Goal: Transaction & Acquisition: Book appointment/travel/reservation

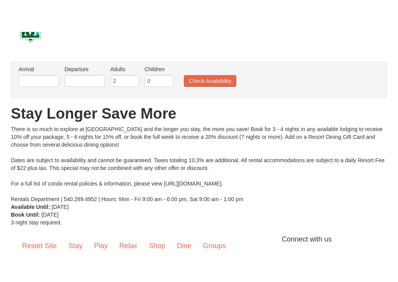
scroll to position [28, 0]
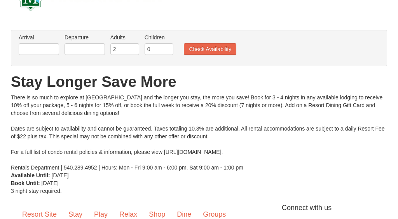
click at [36, 40] on label "Arrival Please format dates MM/DD/YYYY Please format dates MM/DD/YYYY" at bounding box center [39, 38] width 40 height 8
click at [36, 36] on label "Arrival Please format dates MM/DD/YYYY Please format dates MM/DD/YYYY" at bounding box center [39, 38] width 40 height 8
click at [38, 50] on input "text" at bounding box center [39, 50] width 40 height 12
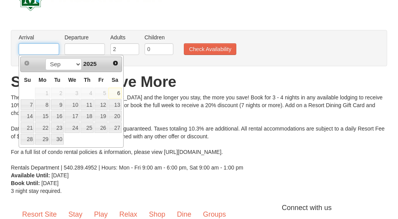
click at [39, 48] on input "text" at bounding box center [39, 50] width 40 height 12
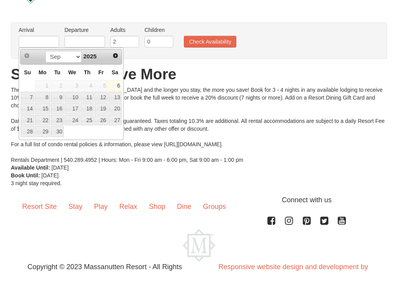
click at [74, 112] on link "17" at bounding box center [72, 116] width 15 height 11
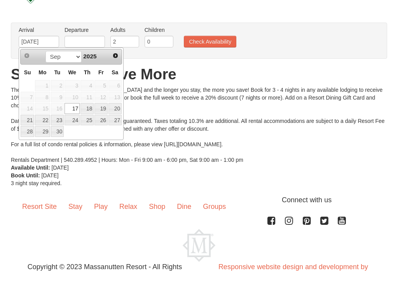
scroll to position [36, 0]
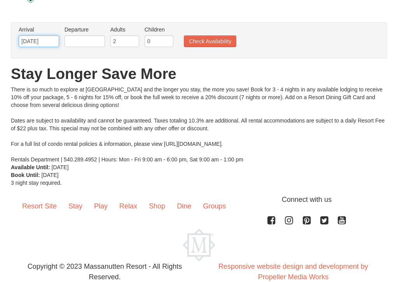
click at [47, 37] on input "[DATE]" at bounding box center [39, 41] width 40 height 12
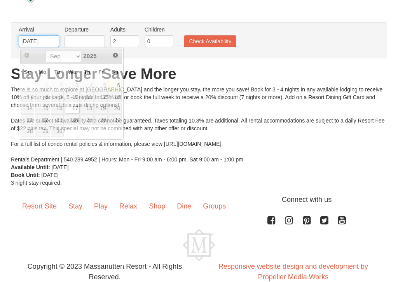
scroll to position [35, 0]
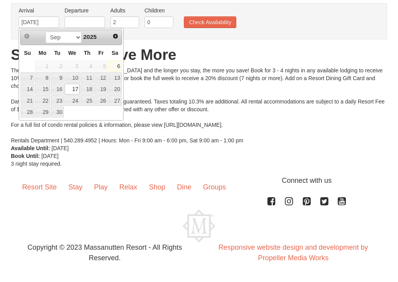
click at [72, 115] on link "24" at bounding box center [72, 120] width 15 height 11
type input "[DATE]"
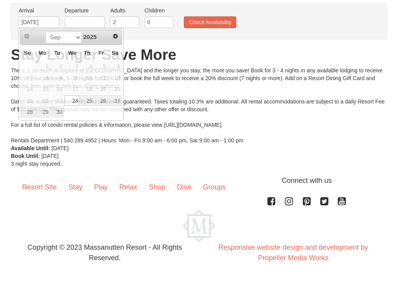
scroll to position [55, 0]
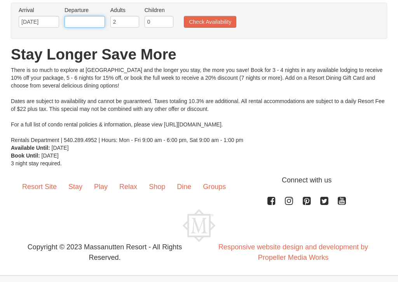
click at [95, 16] on input "text" at bounding box center [85, 22] width 40 height 12
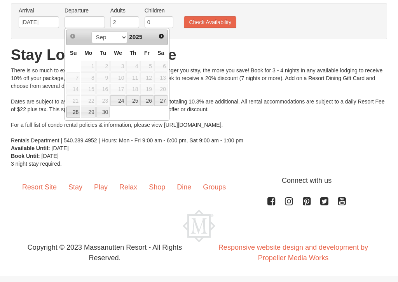
click at [71, 109] on link "28" at bounding box center [74, 112] width 14 height 11
type input "[DATE]"
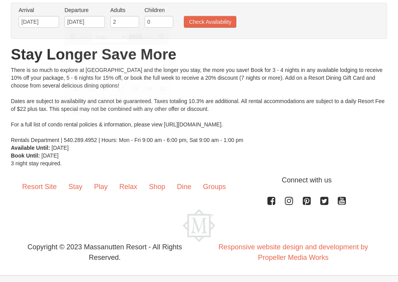
scroll to position [55, 0]
click at [218, 19] on button "Check Availability" at bounding box center [210, 22] width 53 height 12
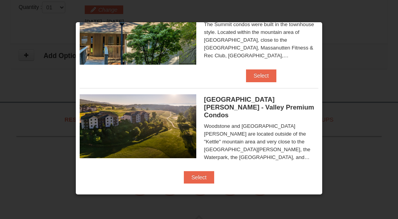
scroll to position [313, 0]
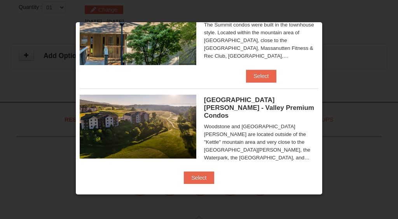
click at [215, 173] on button "Select" at bounding box center [199, 177] width 31 height 12
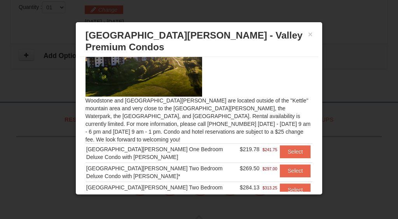
scroll to position [30, 0]
click at [304, 145] on button "Select" at bounding box center [295, 151] width 31 height 12
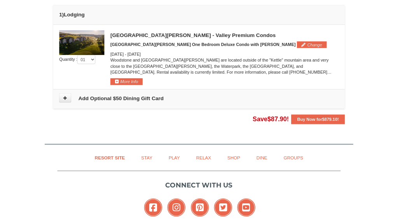
scroll to position [216, 0]
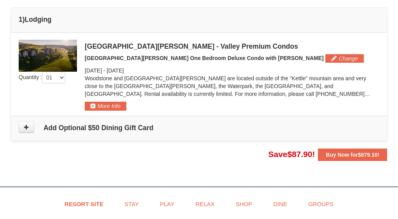
click at [342, 90] on p "Woodstone and Woodstone Casa de Campo are located outside of the "Kettle" mount…" at bounding box center [232, 85] width 295 height 23
click at [333, 85] on p "Woodstone and Woodstone Casa de Campo are located outside of the "Kettle" mount…" at bounding box center [232, 85] width 295 height 23
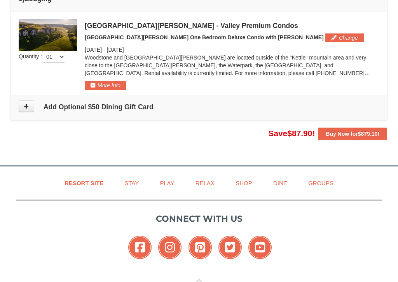
scroll to position [246, 0]
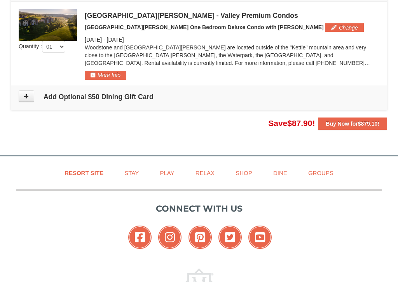
click at [330, 96] on h4 "Add Optional $50 Dining Gift Card" at bounding box center [199, 97] width 361 height 8
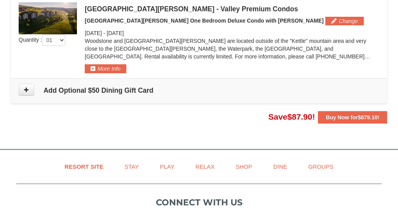
scroll to position [251, 0]
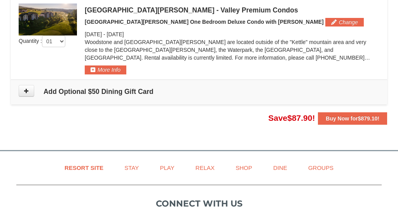
click at [358, 116] on strong "Buy Now for $879.10 !" at bounding box center [353, 119] width 54 height 6
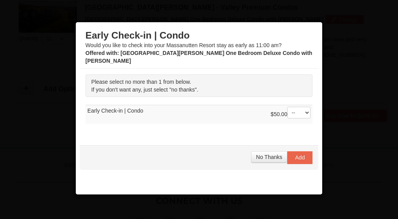
scroll to position [255, 0]
click at [303, 154] on span "Add" at bounding box center [300, 157] width 10 height 6
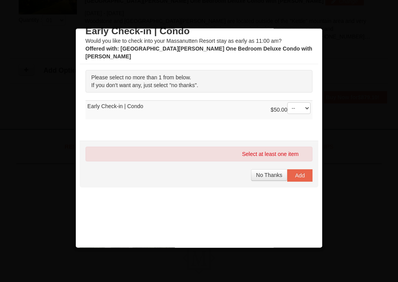
scroll to position [273, 0]
click at [309, 169] on button "Add" at bounding box center [300, 175] width 25 height 12
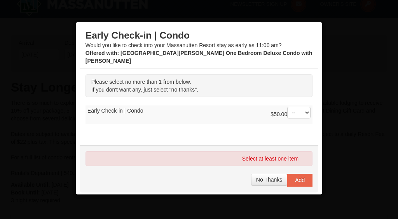
scroll to position [0, 0]
